Goal: Task Accomplishment & Management: Use online tool/utility

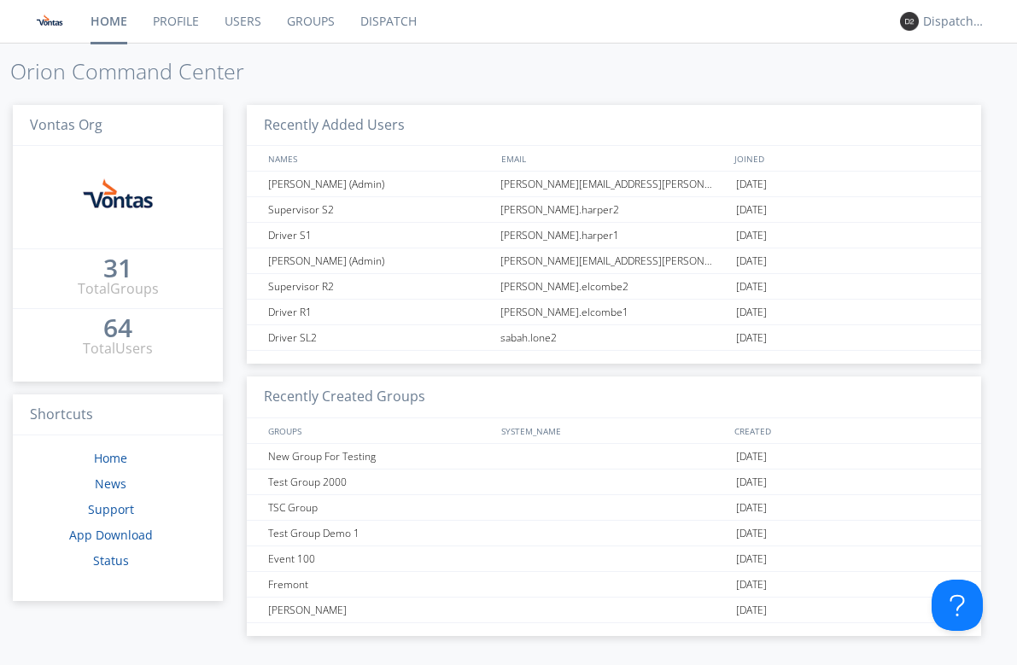
click at [248, 24] on link "Users" at bounding box center [243, 21] width 62 height 43
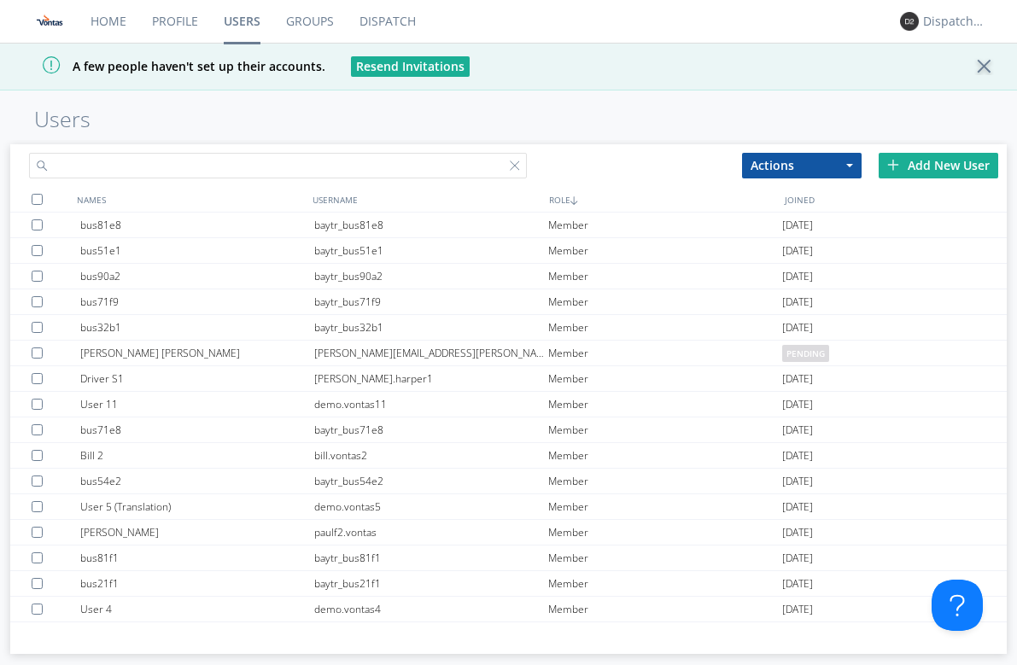
click at [208, 161] on input "text" at bounding box center [278, 166] width 499 height 26
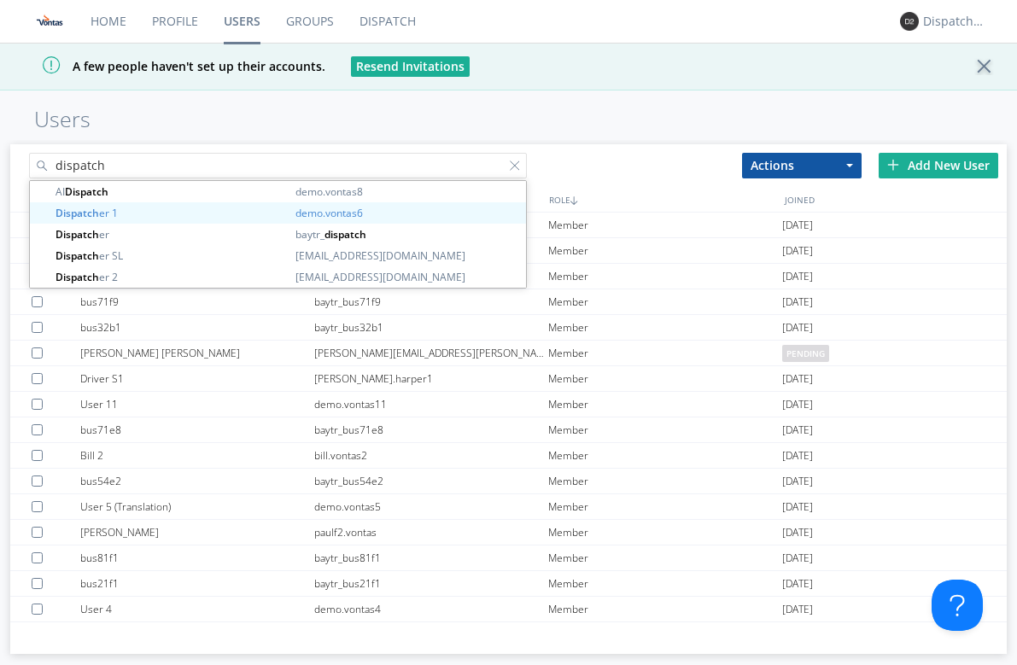
type input "dispatch"
click at [299, 104] on div "Home Profile Users Groups Dispatch Dispatcher 2 A few people haven't set up the…" at bounding box center [508, 332] width 1017 height 665
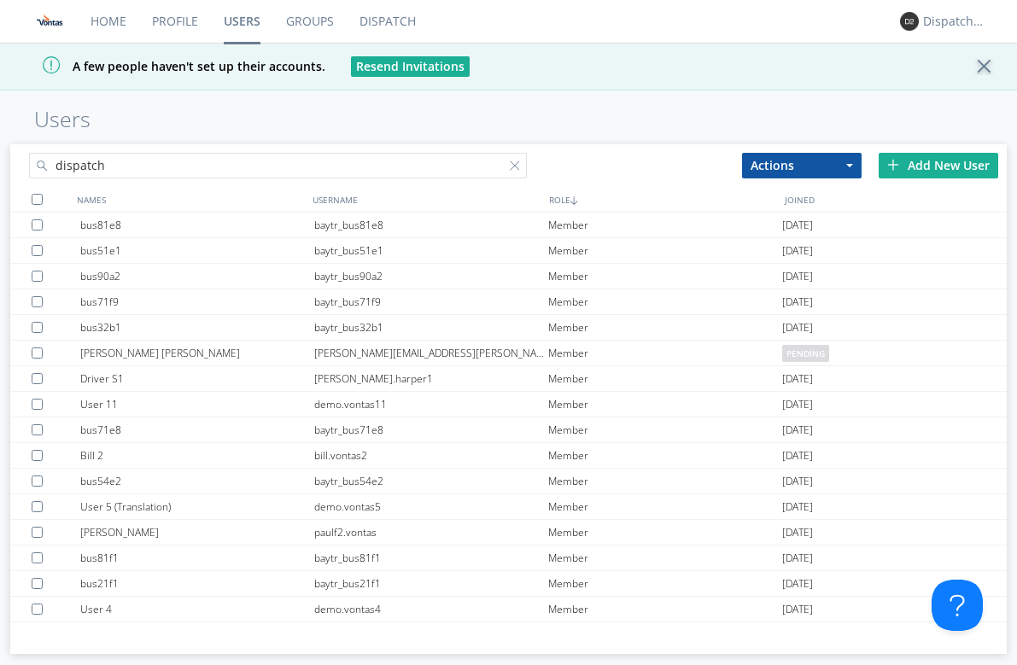
click at [223, 164] on input "dispatch" at bounding box center [278, 166] width 499 height 26
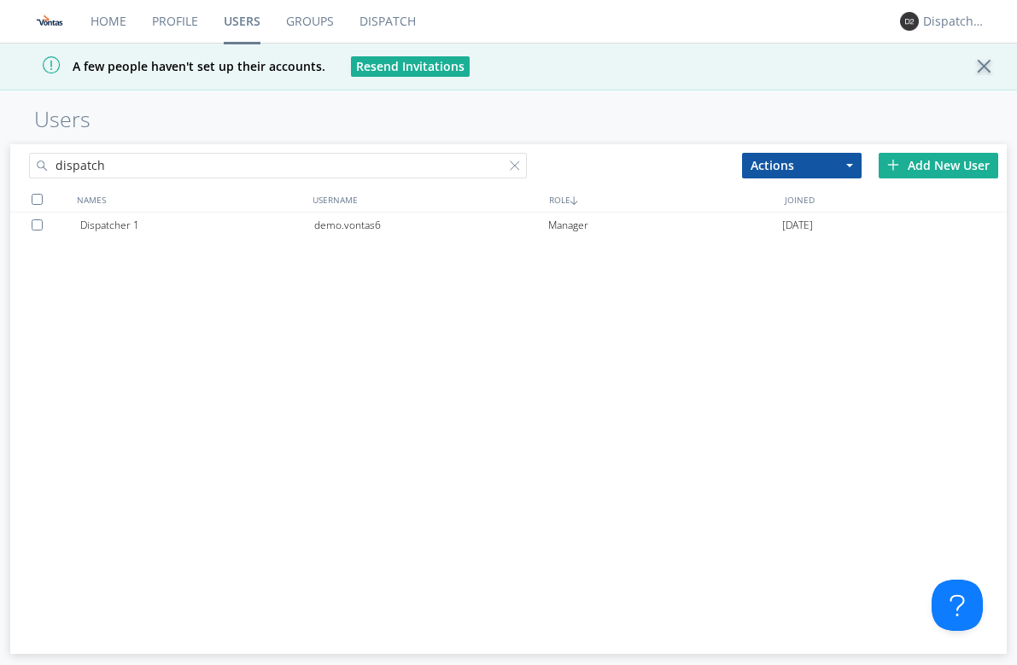
drag, startPoint x: 411, startPoint y: 338, endPoint x: 386, endPoint y: 326, distance: 27.5
click at [411, 338] on div "Dispatcher 1 demo.vontas6 Manager [DATE]" at bounding box center [508, 419] width 997 height 413
drag, startPoint x: 319, startPoint y: 18, endPoint x: 298, endPoint y: 30, distance: 23.7
click at [319, 18] on link "Groups" at bounding box center [309, 21] width 73 height 43
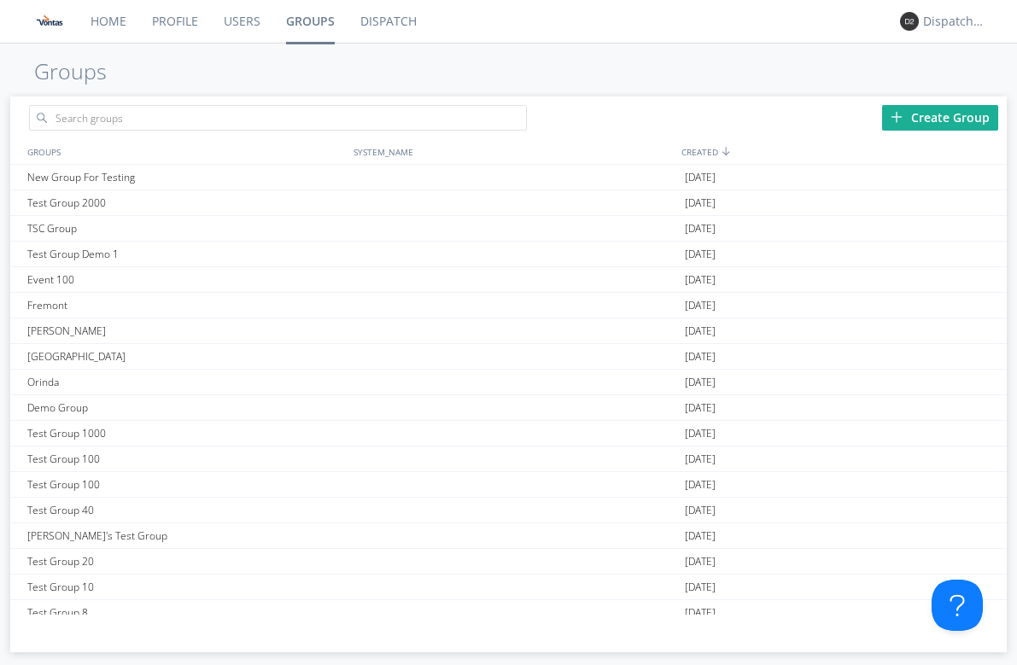
click at [98, 9] on link "Home" at bounding box center [108, 21] width 61 height 43
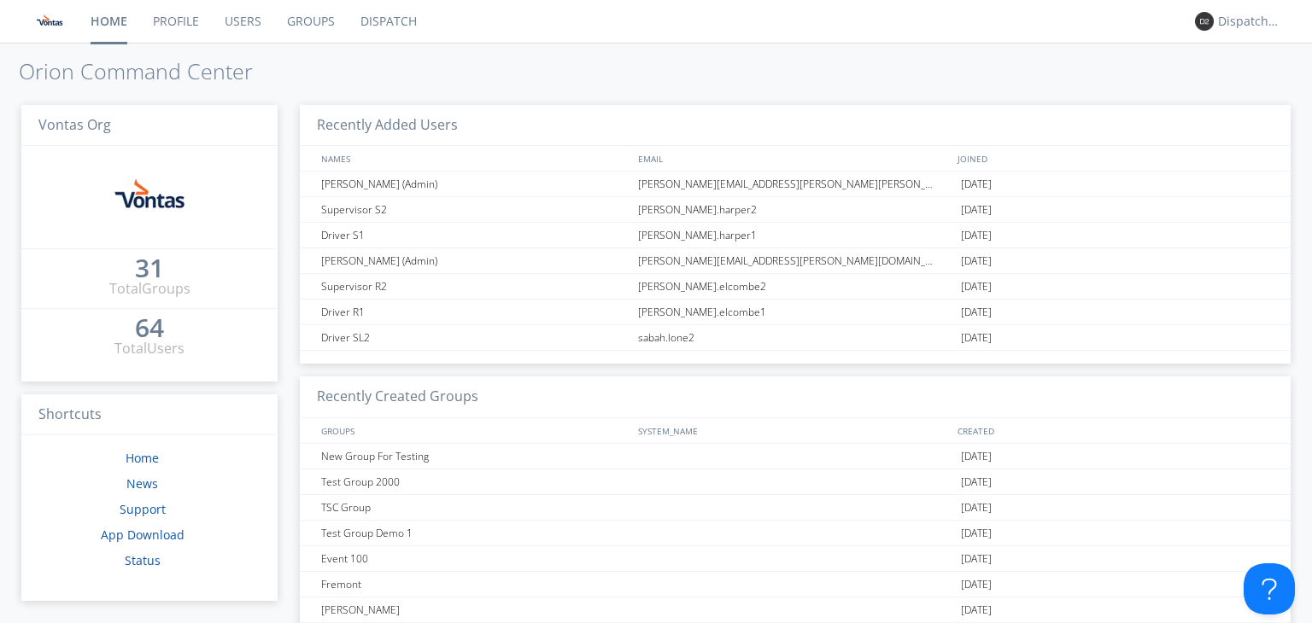
click at [547, 56] on div "Home Profile Users Groups Dispatch Dispatcher 2 Orion Command Center Vontas Org…" at bounding box center [656, 311] width 1312 height 623
click at [238, 28] on link "Users" at bounding box center [243, 21] width 62 height 43
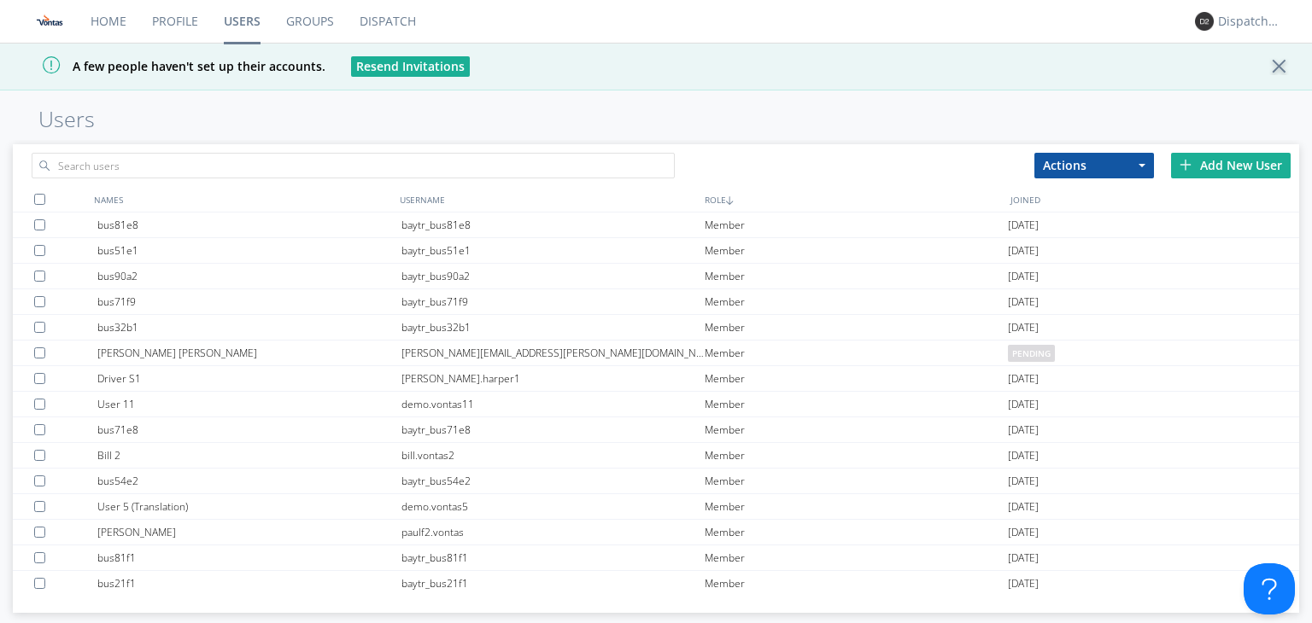
click at [294, 28] on link "Groups" at bounding box center [309, 21] width 73 height 43
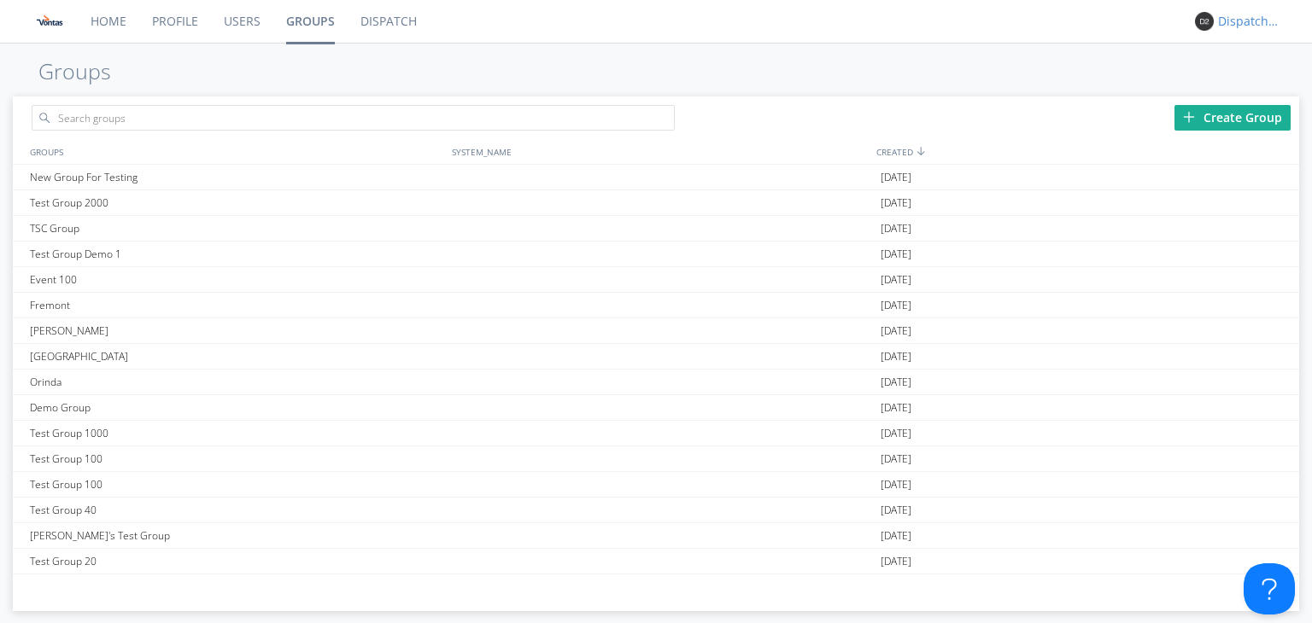
click at [1016, 17] on div "Dispatcher 2" at bounding box center [1250, 21] width 64 height 17
click at [1016, 51] on div "Settings" at bounding box center [1258, 59] width 88 height 31
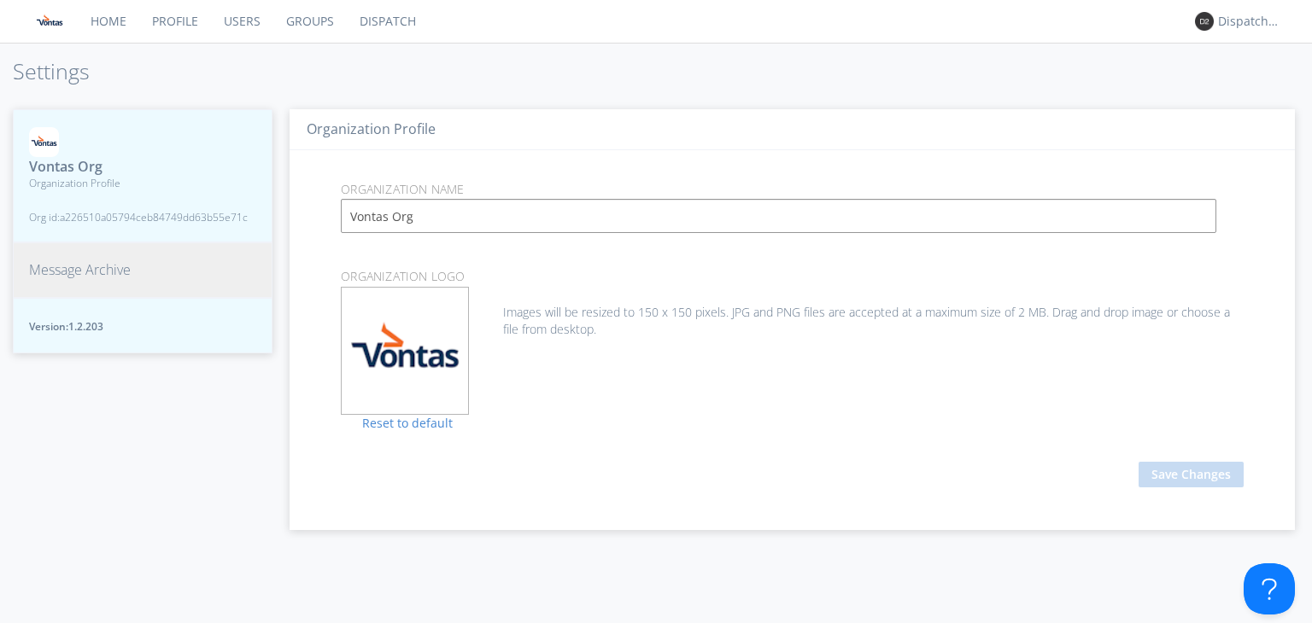
click at [77, 267] on span "Message Archive" at bounding box center [80, 270] width 102 height 20
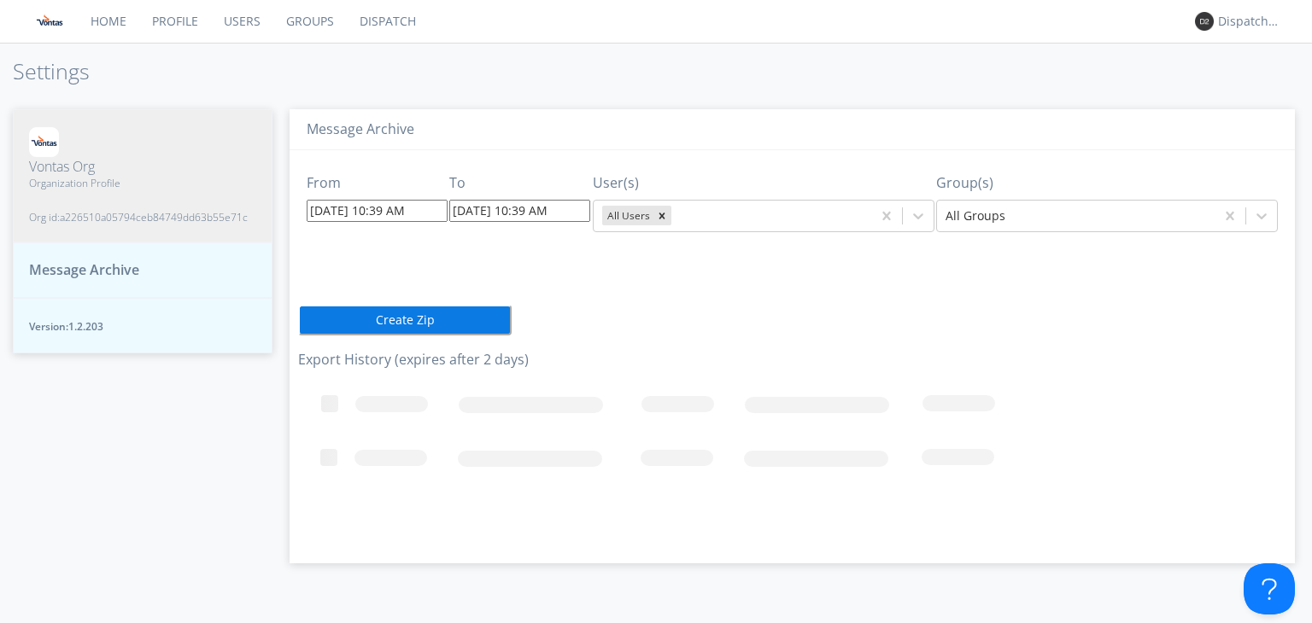
click at [339, 216] on input "[DATE] 10:39 AM" at bounding box center [377, 211] width 141 height 22
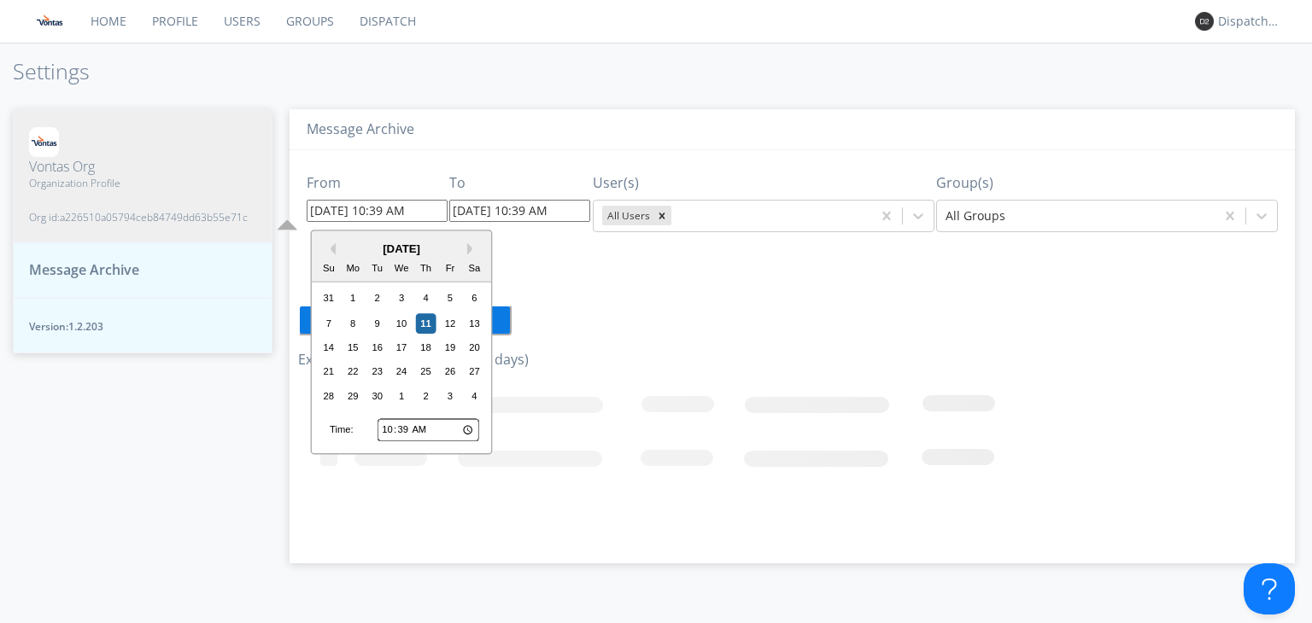
click at [538, 283] on div "From [DATE] 10:39 AM Previous Month Next Month [DATE] Su Mo Tu We Th Fr Sa 31 1…" at bounding box center [792, 350] width 988 height 401
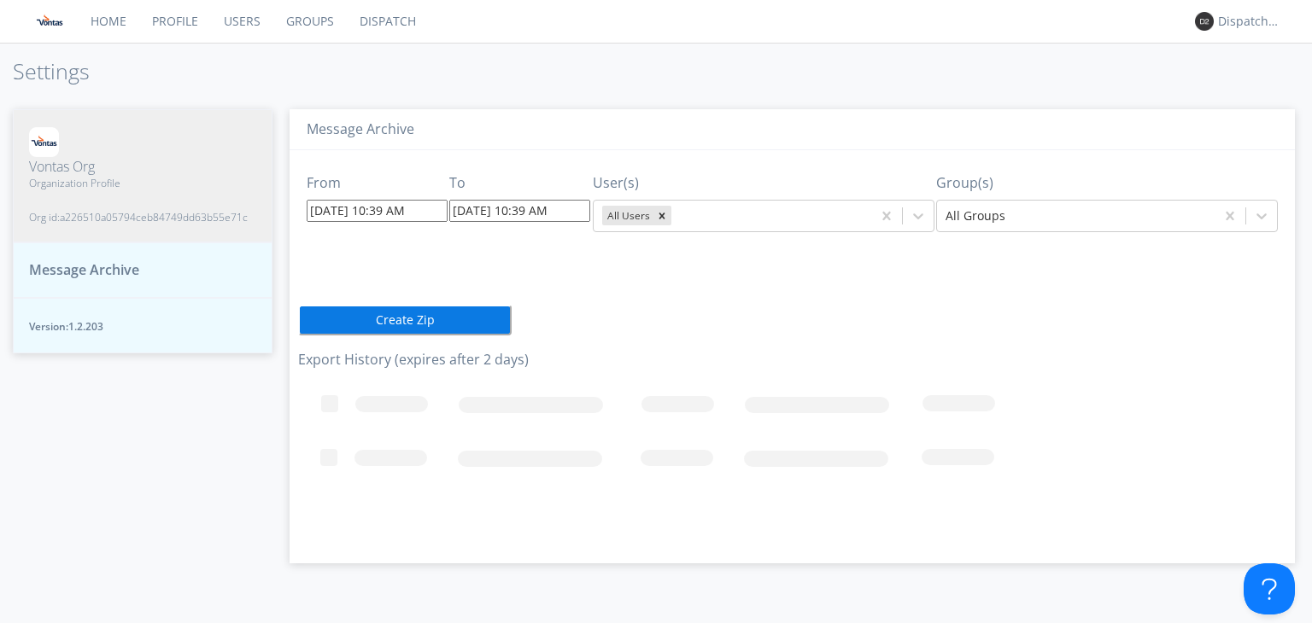
click at [449, 97] on div "Message Archive From [DATE] 10:39 AM To [DATE] 10:39 AM User(s) All Users Group…" at bounding box center [791, 358] width 1039 height 532
click at [388, 31] on link "Dispatch" at bounding box center [388, 21] width 82 height 43
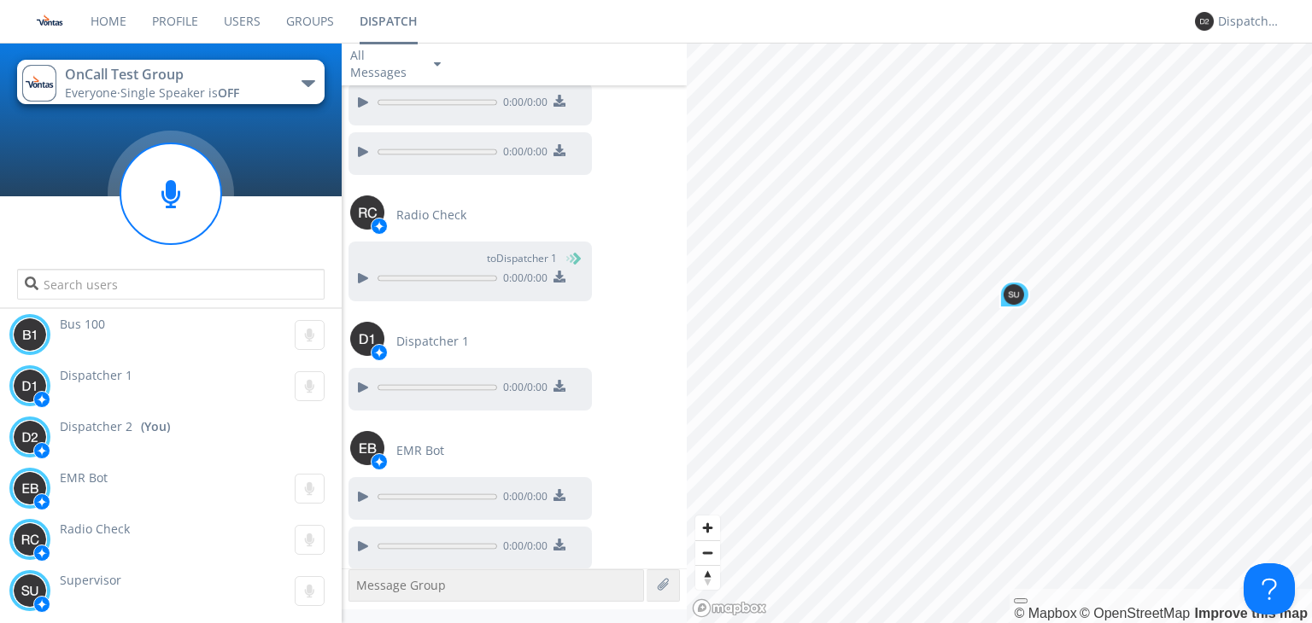
scroll to position [963, 0]
click at [319, 220] on div at bounding box center [171, 240] width 342 height 146
click at [309, 91] on button "OnCall Test Group Everyone · Single Speaker is OFF" at bounding box center [170, 82] width 307 height 44
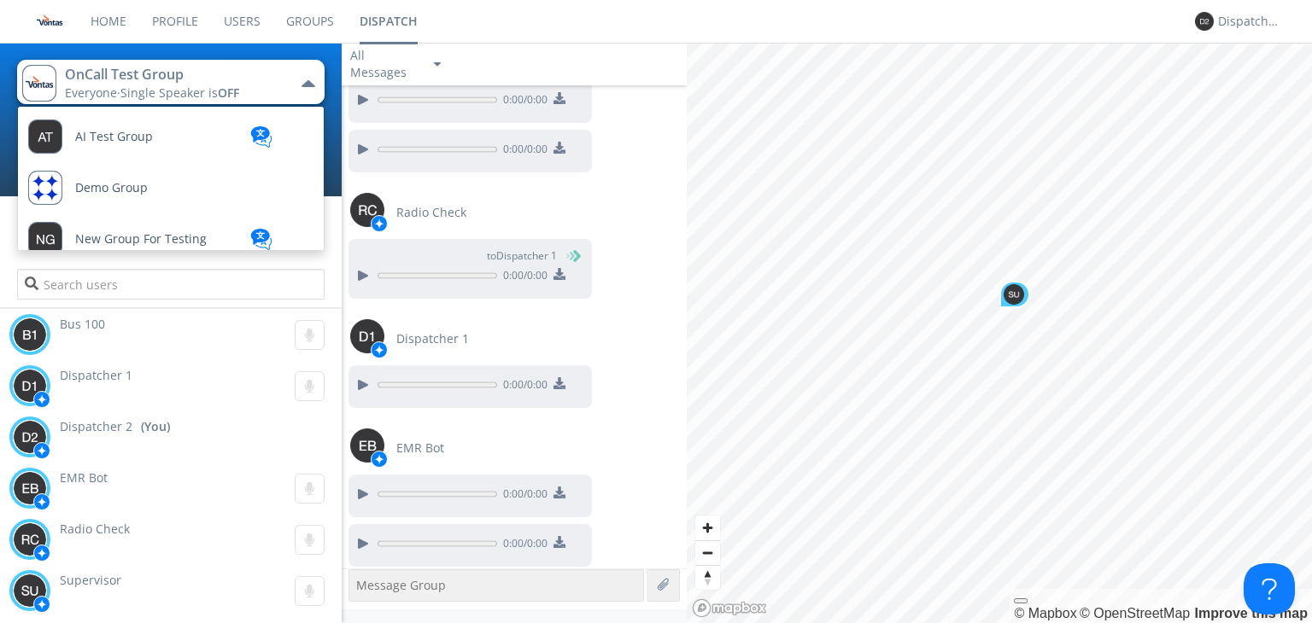
click at [315, 93] on button "OnCall Test Group Everyone · Single Speaker is OFF" at bounding box center [170, 82] width 307 height 44
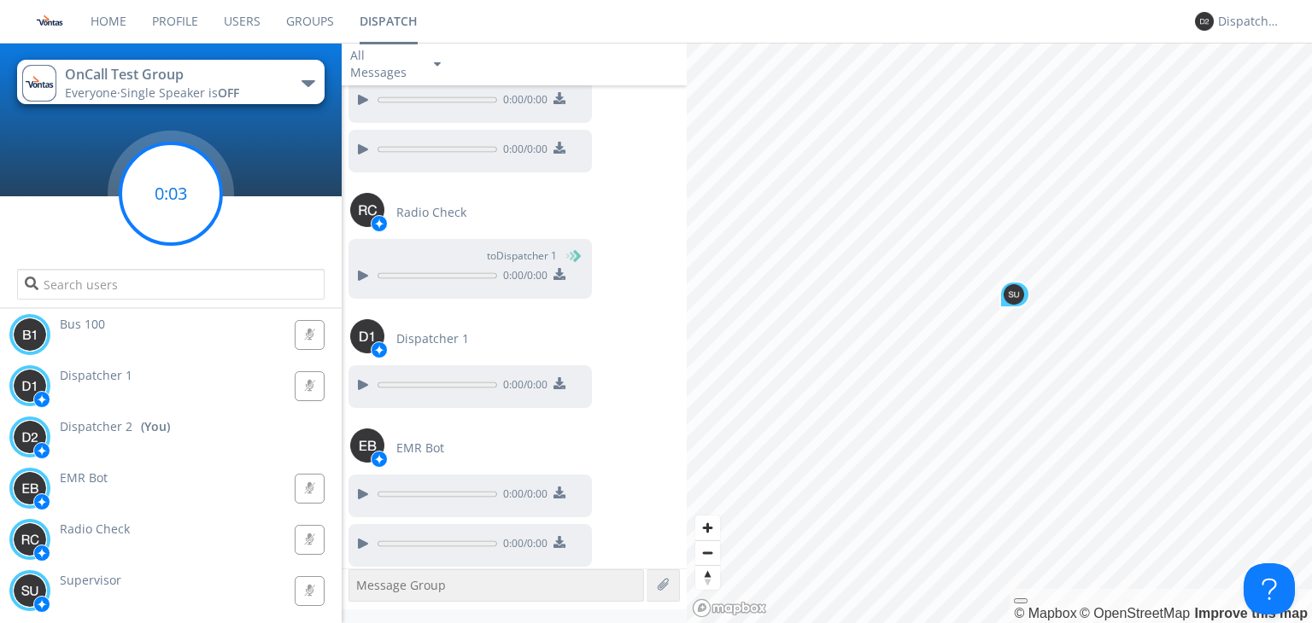
drag, startPoint x: 177, startPoint y: 199, endPoint x: 167, endPoint y: 227, distance: 29.7
click at [174, 207] on g at bounding box center [170, 193] width 101 height 101
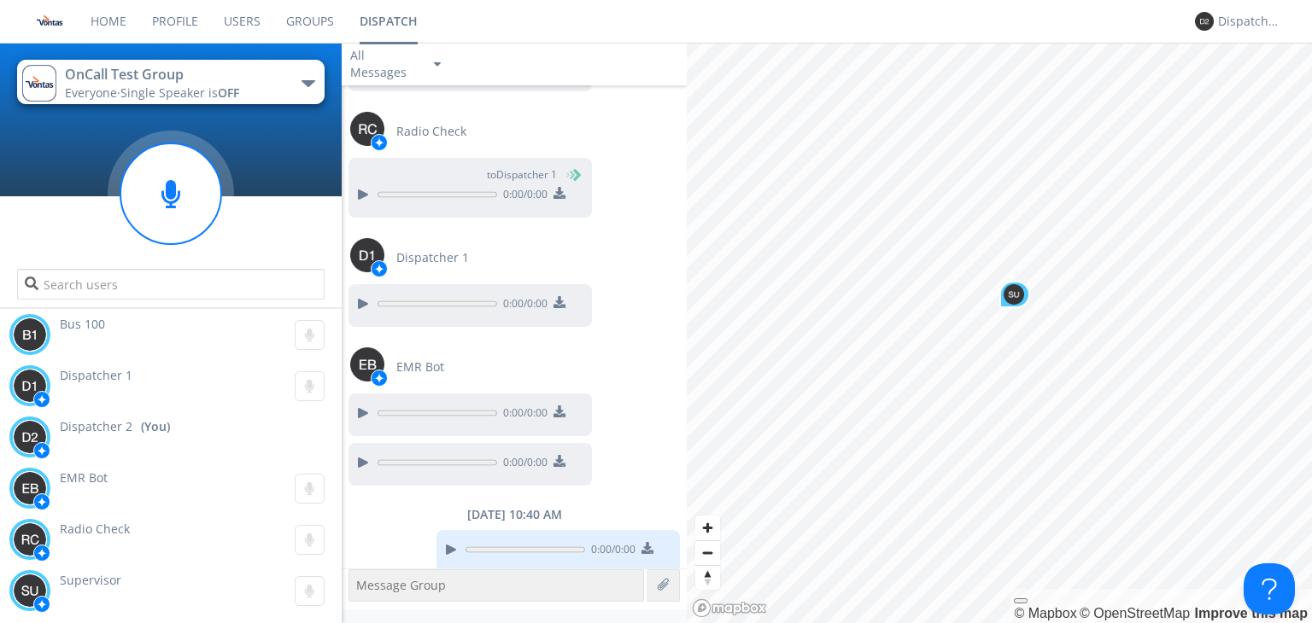
scroll to position [1050, 0]
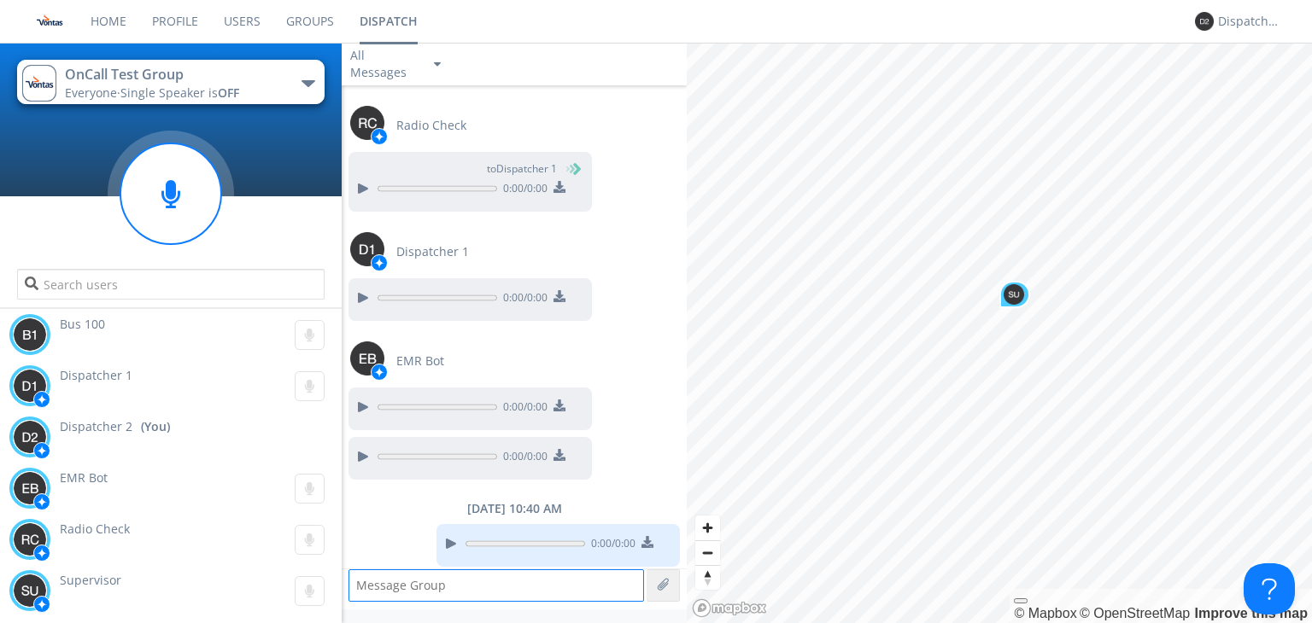
click at [394, 600] on textarea at bounding box center [495, 586] width 295 height 32
type textarea "Test"
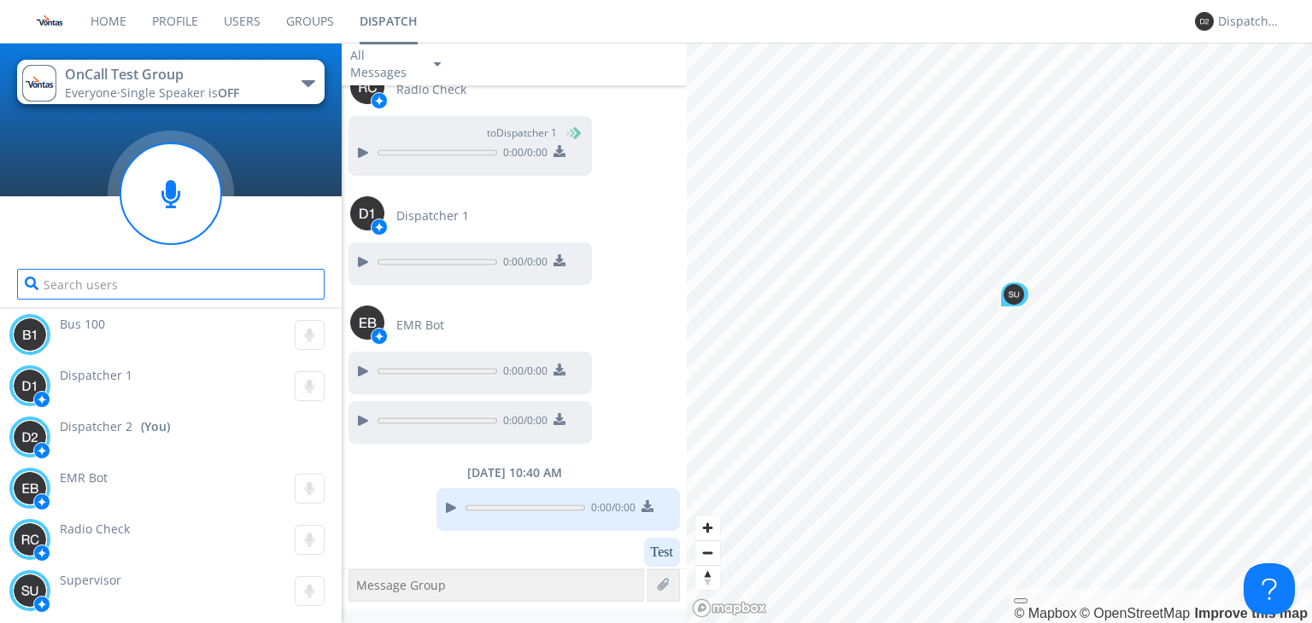
click at [196, 287] on input "text" at bounding box center [170, 284] width 307 height 31
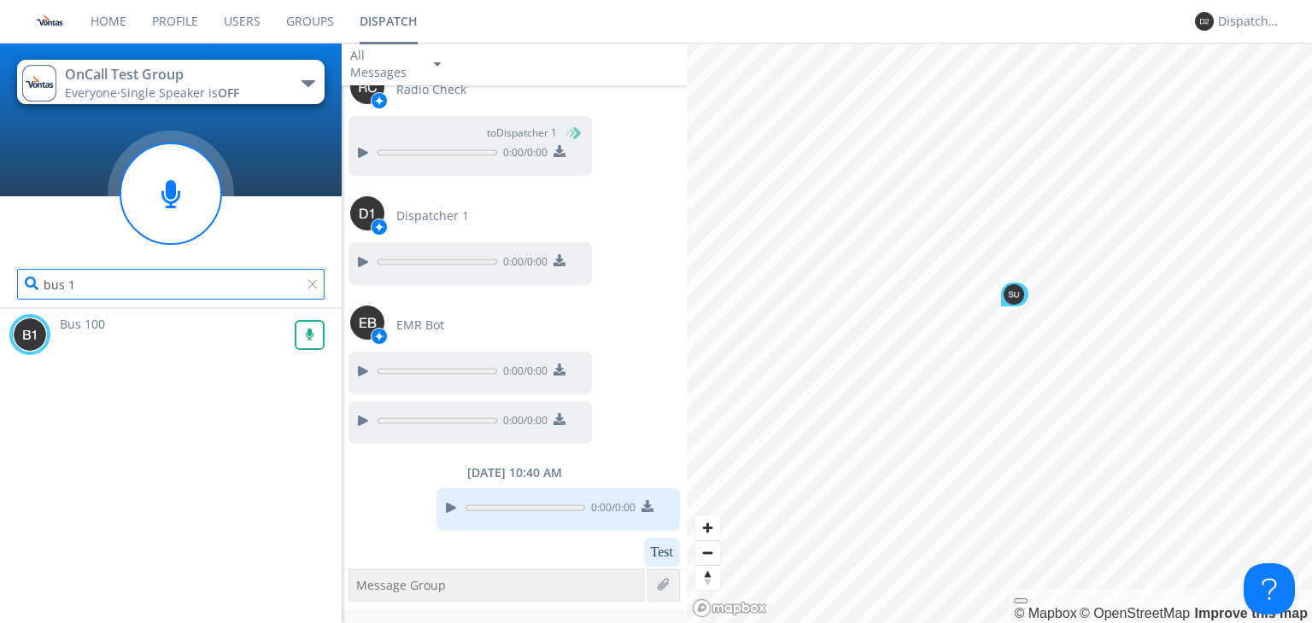
type input "bus 1"
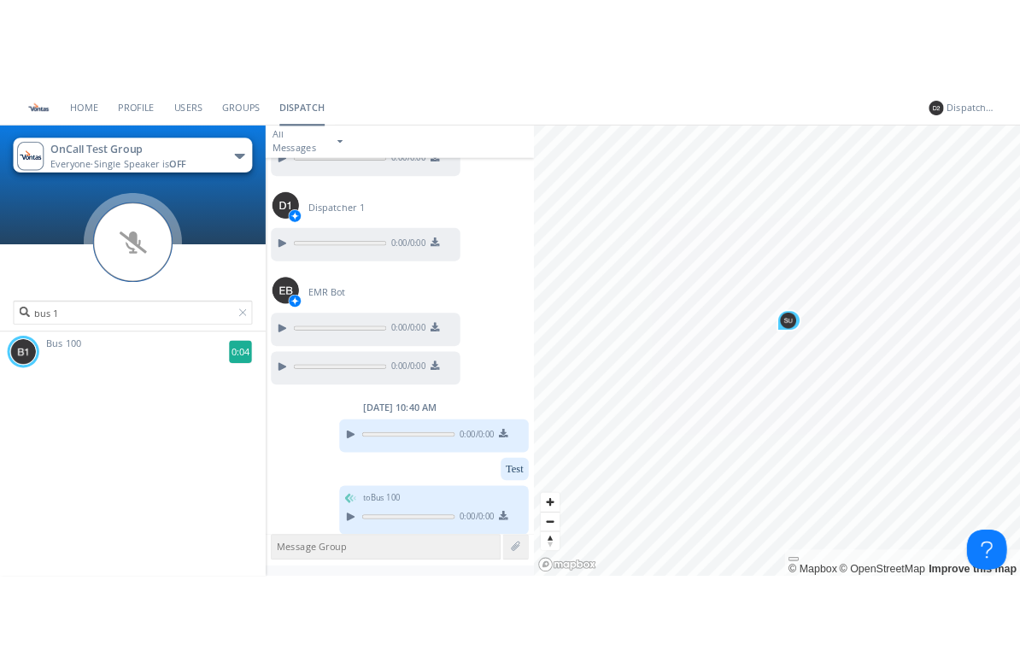
scroll to position [1156, 0]
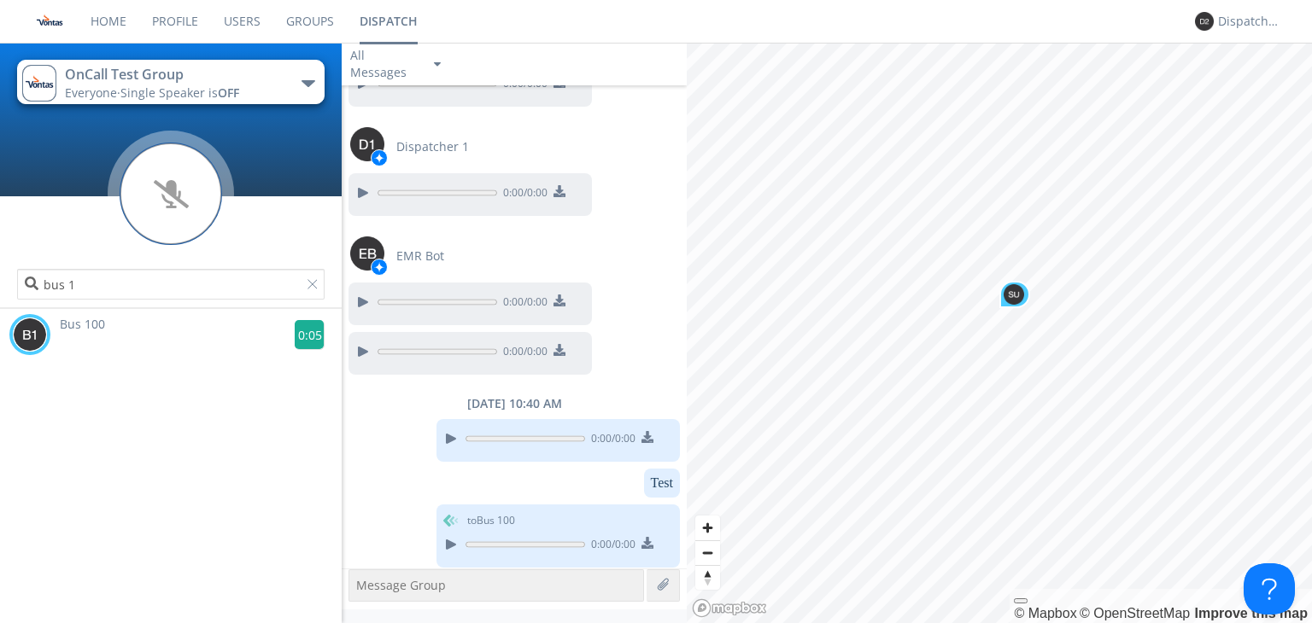
drag, startPoint x: 298, startPoint y: 342, endPoint x: 295, endPoint y: 334, distance: 8.9
click at [295, 334] on g at bounding box center [310, 335] width 30 height 30
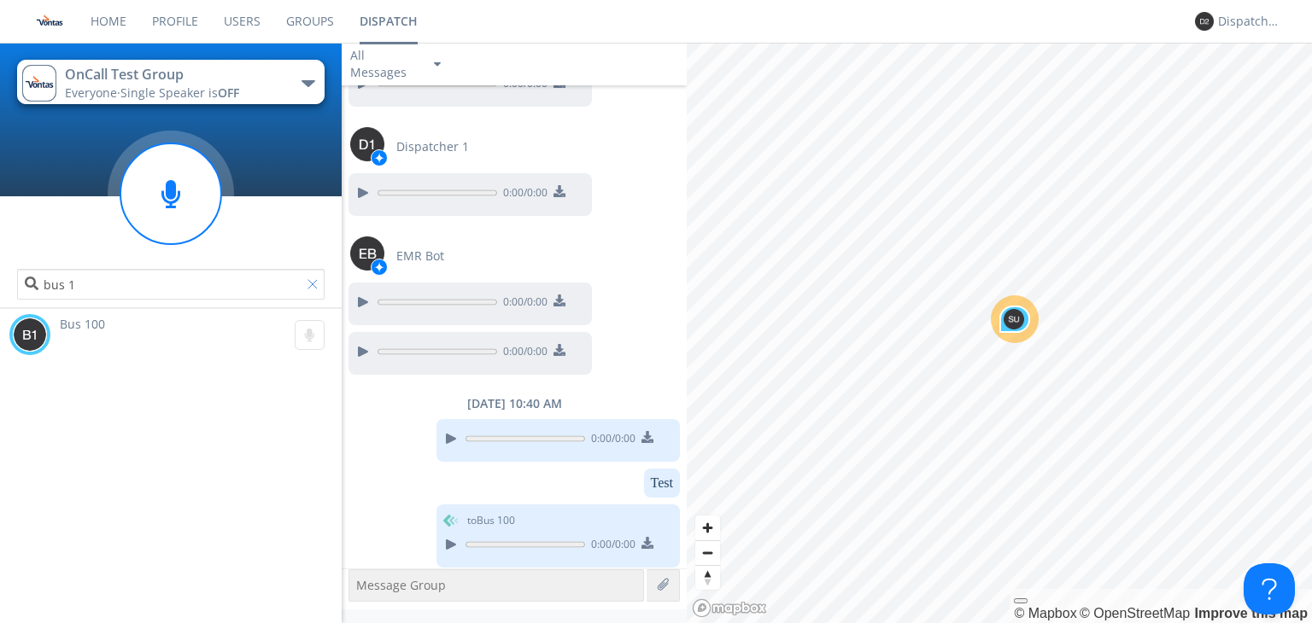
click at [313, 284] on div at bounding box center [315, 287] width 17 height 17
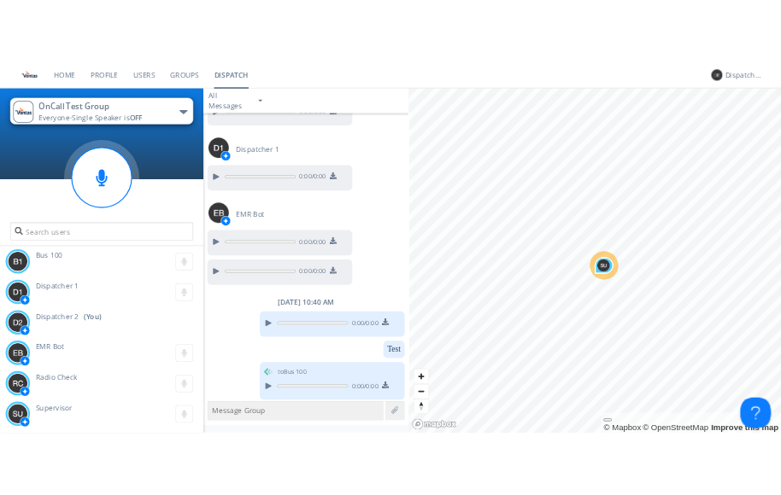
scroll to position [1111, 0]
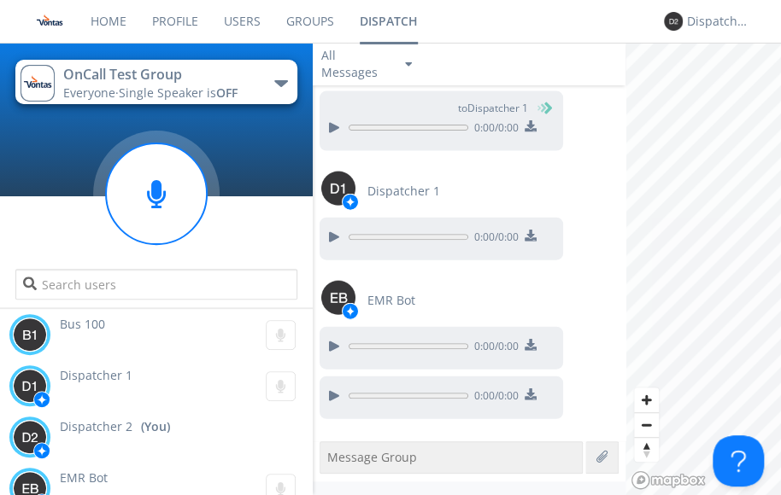
click at [265, 239] on div at bounding box center [156, 240] width 313 height 146
drag, startPoint x: 163, startPoint y: 207, endPoint x: 171, endPoint y: 211, distance: 8.8
click at [171, 211] on circle at bounding box center [156, 193] width 101 height 101
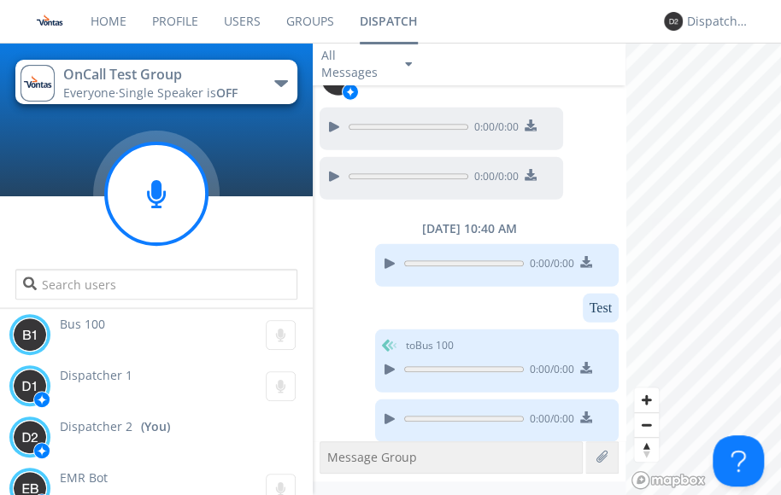
scroll to position [1332, 0]
